Goal: Feedback & Contribution: Leave review/rating

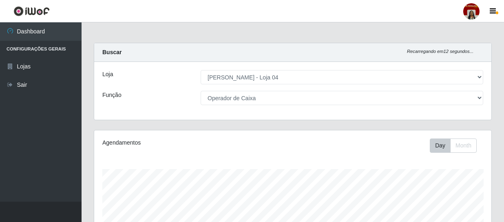
select select "251"
select select "22"
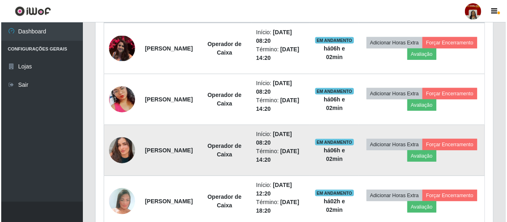
scroll to position [322, 0]
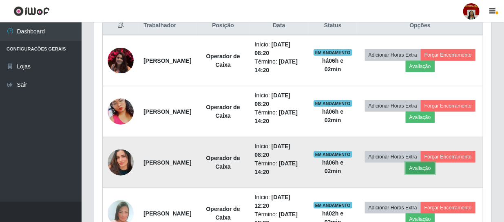
click at [435, 169] on button "Avaliação" at bounding box center [420, 168] width 29 height 11
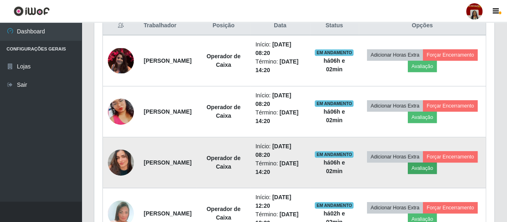
scroll to position [169, 394]
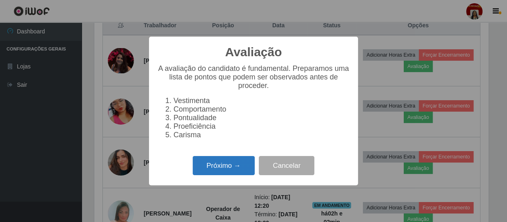
click at [237, 167] on button "Próximo →" at bounding box center [224, 165] width 62 height 19
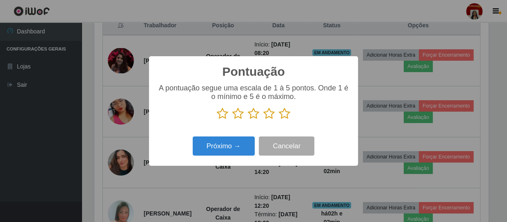
click at [279, 111] on icon at bounding box center [284, 114] width 11 height 12
click at [279, 120] on input "radio" at bounding box center [279, 120] width 0 height 0
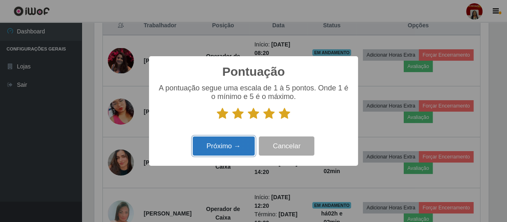
click at [226, 151] on button "Próximo →" at bounding box center [224, 146] width 62 height 19
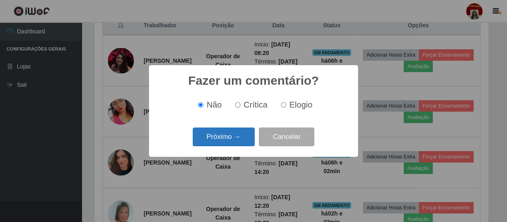
click at [224, 129] on button "Próximo →" at bounding box center [224, 137] width 62 height 19
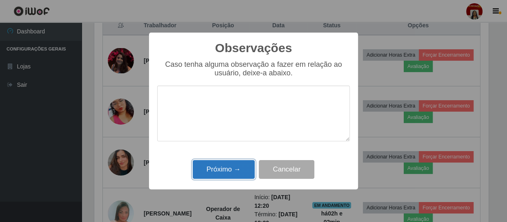
click at [233, 165] on button "Próximo →" at bounding box center [224, 169] width 62 height 19
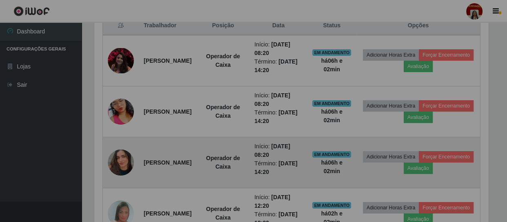
scroll to position [169, 397]
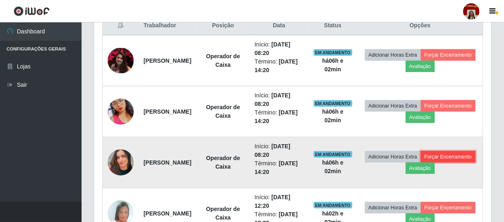
click at [421, 163] on button "Forçar Encerramento" at bounding box center [448, 156] width 55 height 11
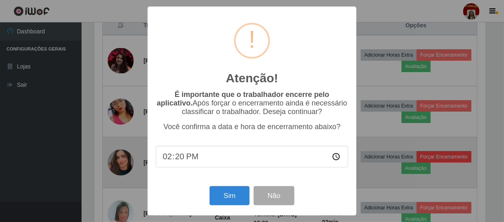
scroll to position [169, 394]
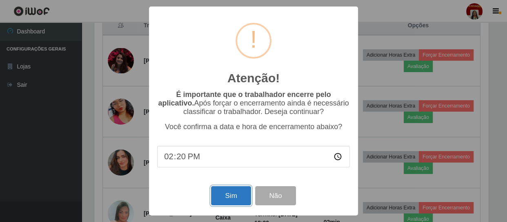
click at [241, 200] on button "Sim" at bounding box center [231, 195] width 40 height 19
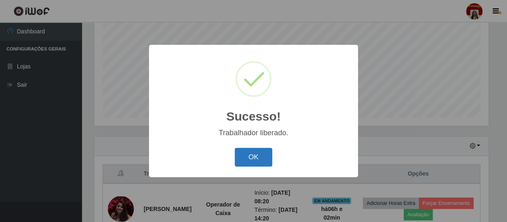
click at [241, 151] on button "OK" at bounding box center [254, 157] width 38 height 19
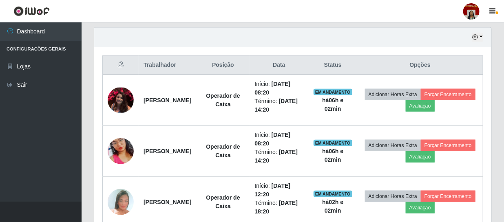
scroll to position [285, 0]
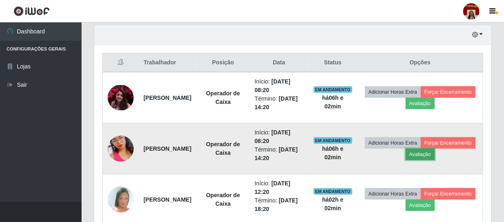
click at [435, 153] on button "Avaliação" at bounding box center [420, 154] width 29 height 11
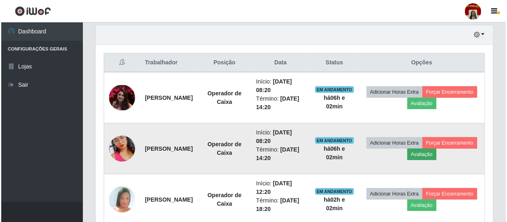
scroll to position [169, 394]
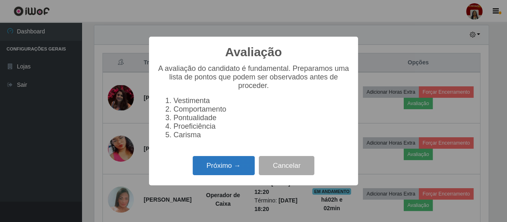
click at [217, 160] on button "Próximo →" at bounding box center [224, 165] width 62 height 19
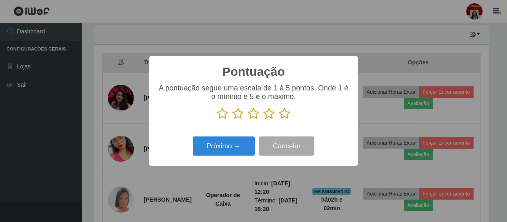
click at [287, 113] on icon at bounding box center [284, 114] width 11 height 12
click at [279, 120] on input "radio" at bounding box center [279, 120] width 0 height 0
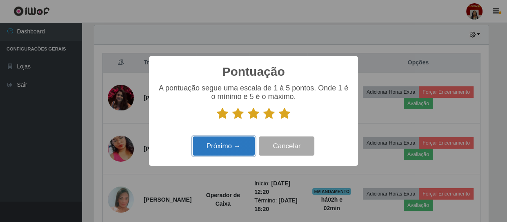
click at [227, 148] on button "Próximo →" at bounding box center [224, 146] width 62 height 19
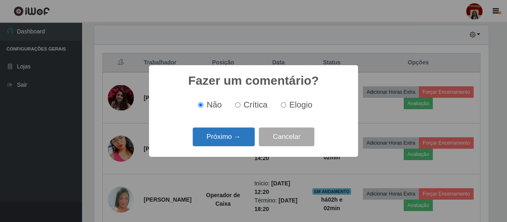
click at [229, 142] on button "Próximo →" at bounding box center [224, 137] width 62 height 19
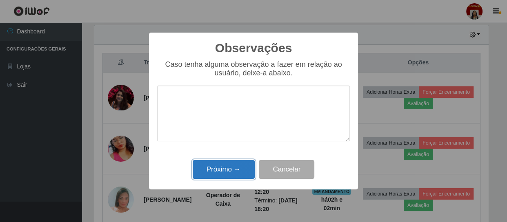
click at [237, 165] on button "Próximo →" at bounding box center [224, 169] width 62 height 19
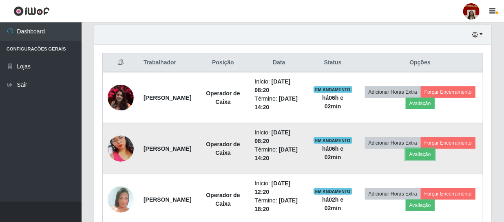
scroll to position [169, 397]
click at [421, 149] on button "Forçar Encerramento" at bounding box center [448, 143] width 55 height 11
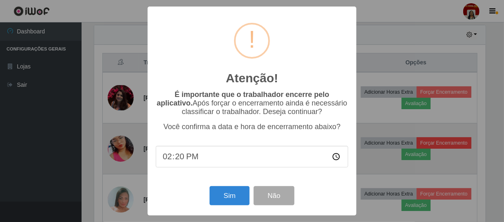
scroll to position [169, 394]
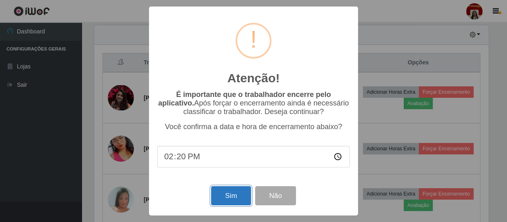
click at [240, 197] on button "Sim" at bounding box center [231, 195] width 40 height 19
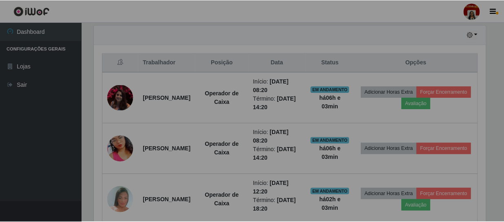
scroll to position [0, 0]
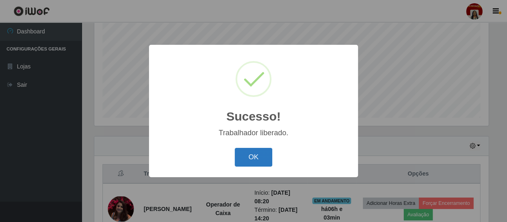
click at [235, 153] on button "OK" at bounding box center [254, 157] width 38 height 19
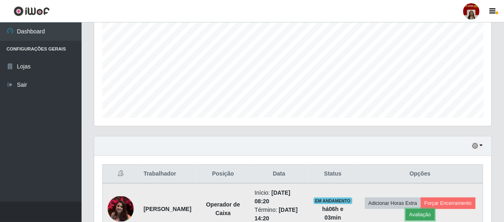
click at [435, 213] on button "Avaliação" at bounding box center [420, 214] width 29 height 11
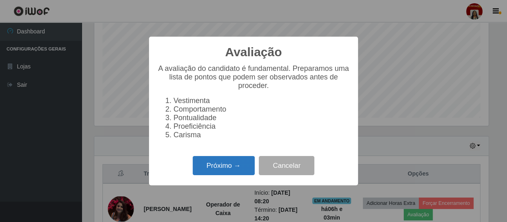
click at [209, 167] on button "Próximo →" at bounding box center [224, 165] width 62 height 19
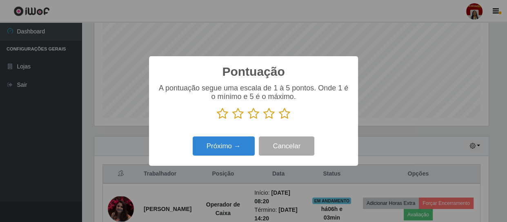
click at [281, 115] on icon at bounding box center [284, 114] width 11 height 12
click at [279, 120] on input "radio" at bounding box center [279, 120] width 0 height 0
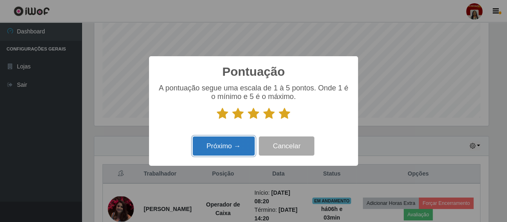
click at [229, 145] on button "Próximo →" at bounding box center [224, 146] width 62 height 19
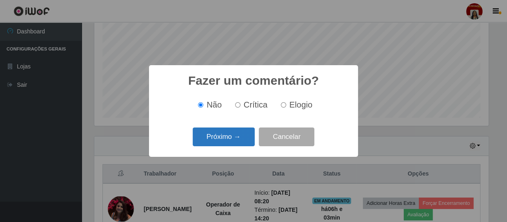
click at [230, 142] on button "Próximo →" at bounding box center [224, 137] width 62 height 19
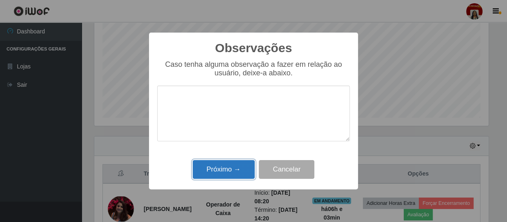
click at [224, 173] on button "Próximo →" at bounding box center [224, 169] width 62 height 19
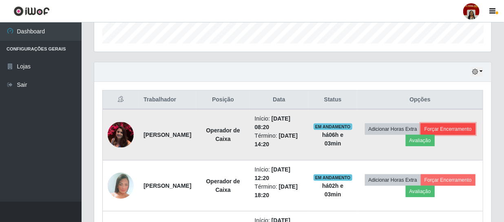
click at [421, 135] on button "Forçar Encerramento" at bounding box center [448, 129] width 55 height 11
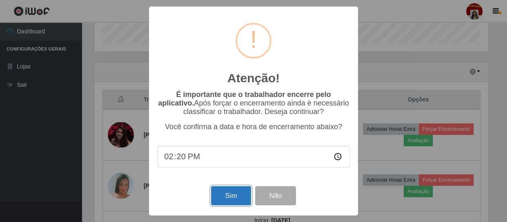
click at [219, 195] on button "Sim" at bounding box center [231, 195] width 40 height 19
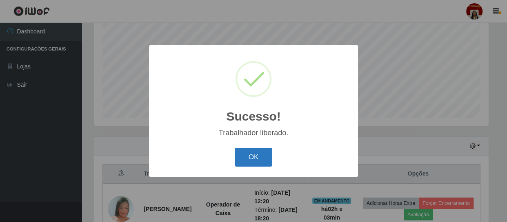
click at [247, 152] on button "OK" at bounding box center [254, 157] width 38 height 19
